Goal: Information Seeking & Learning: Learn about a topic

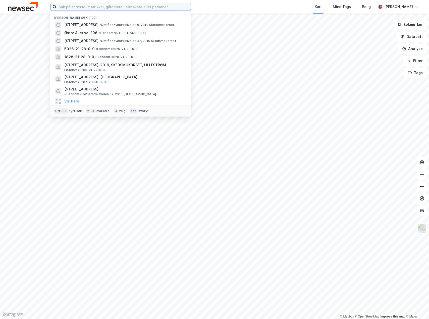
click at [97, 8] on input at bounding box center [124, 7] width 134 height 8
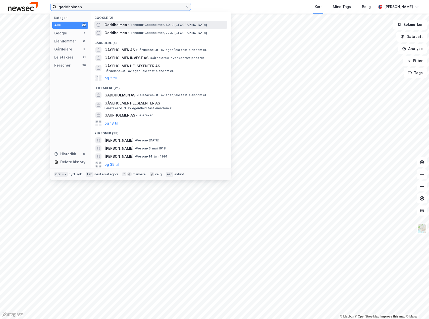
type input "gaddholmen"
click at [168, 28] on div "[PERSON_NAME][GEOGRAPHIC_DATA], 6913 [GEOGRAPHIC_DATA]" at bounding box center [165, 25] width 122 height 6
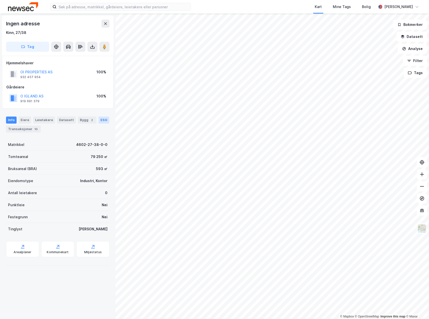
click at [98, 119] on div "ESG" at bounding box center [103, 120] width 11 height 7
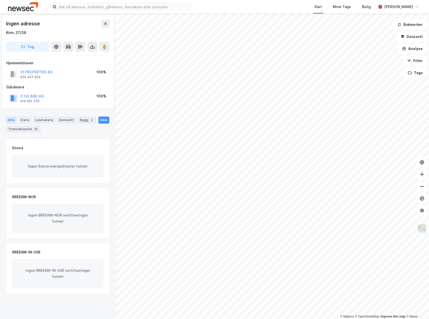
click at [8, 120] on div "Info" at bounding box center [11, 120] width 11 height 7
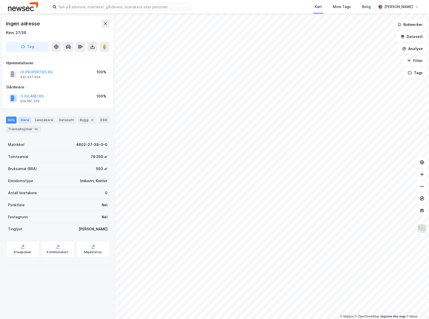
click at [24, 121] on div "Eiere" at bounding box center [25, 120] width 13 height 7
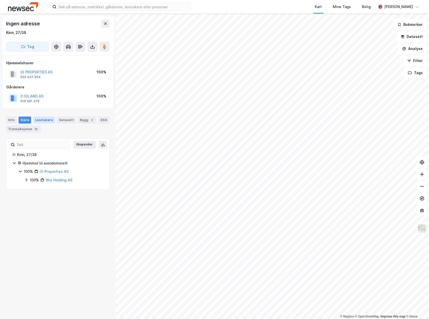
click at [46, 122] on div "Leietakere" at bounding box center [44, 120] width 22 height 7
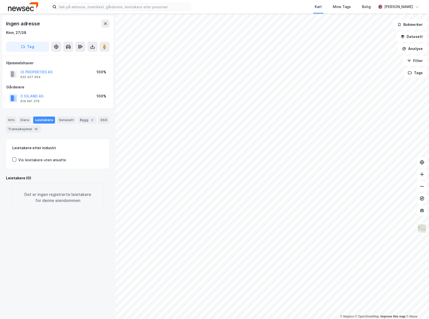
click at [66, 116] on div "Info Eiere Leietakere Datasett Bygg 2 ESG Transaksjoner 10" at bounding box center [58, 123] width 116 height 24
click at [67, 121] on div "Datasett" at bounding box center [66, 120] width 19 height 7
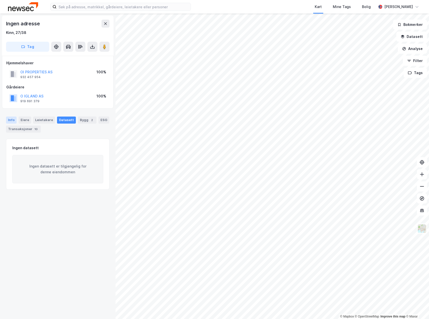
click at [9, 119] on div "Info" at bounding box center [11, 120] width 11 height 7
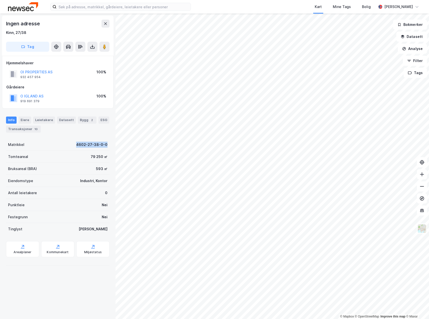
drag, startPoint x: 106, startPoint y: 144, endPoint x: 64, endPoint y: 145, distance: 43.0
click at [64, 145] on div "Ingen adresse Kinn, 27/38 Tag Hjemmelshaver OI PROPERTIES AS 932 457 954 100% G…" at bounding box center [58, 166] width 116 height 305
copy div "4602-27-38-0-0"
drag, startPoint x: 56, startPoint y: 77, endPoint x: 46, endPoint y: 77, distance: 10.0
click at [56, 77] on div "OI PROPERTIES AS 932 457 954 100%" at bounding box center [57, 74] width 103 height 12
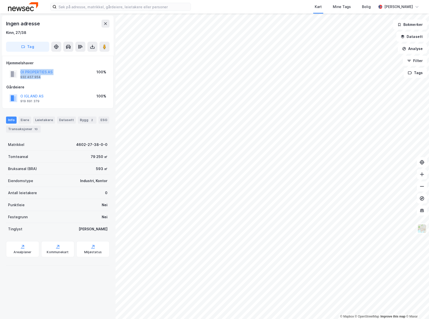
drag, startPoint x: 47, startPoint y: 77, endPoint x: 8, endPoint y: 73, distance: 38.9
click at [8, 73] on div "OI PROPERTIES AS 932 457 954 100%" at bounding box center [57, 74] width 103 height 12
copy div "OI PROPERTIES AS 932 457 954"
